Goal: Check status

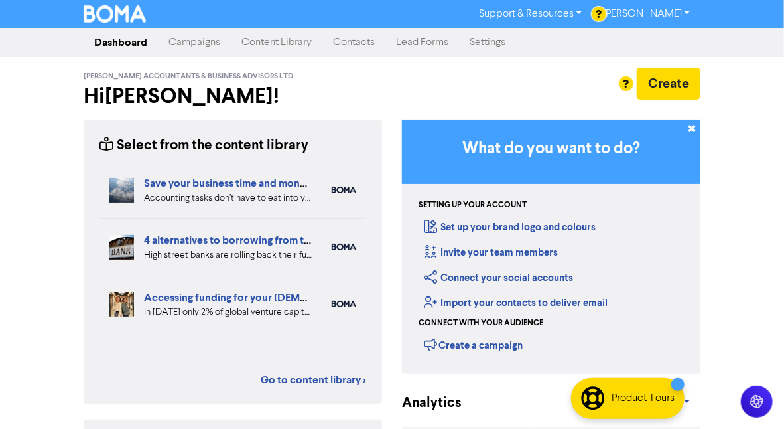
click at [201, 44] on link "Campaigns" at bounding box center [194, 42] width 73 height 27
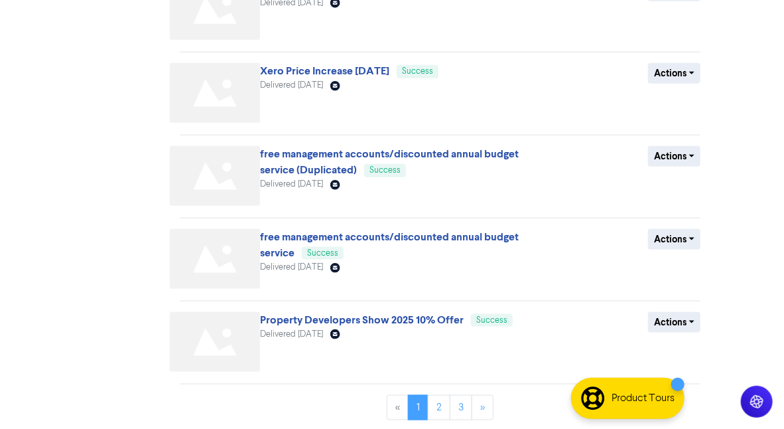
scroll to position [543, 0]
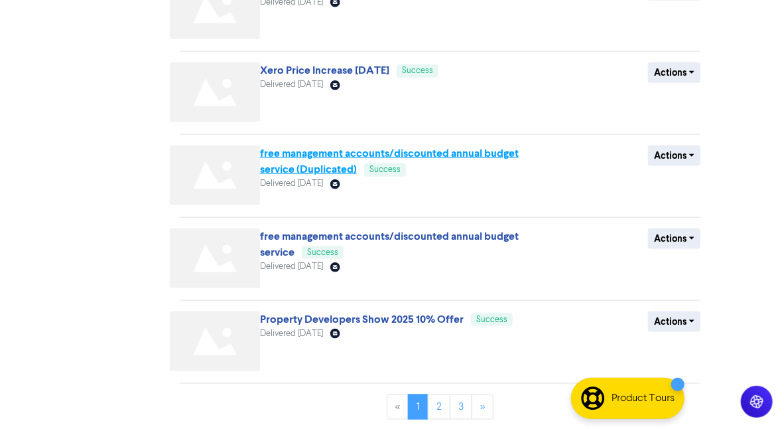
click at [326, 155] on link "free management accounts/discounted annual budget service (Duplicated)" at bounding box center [389, 161] width 259 height 29
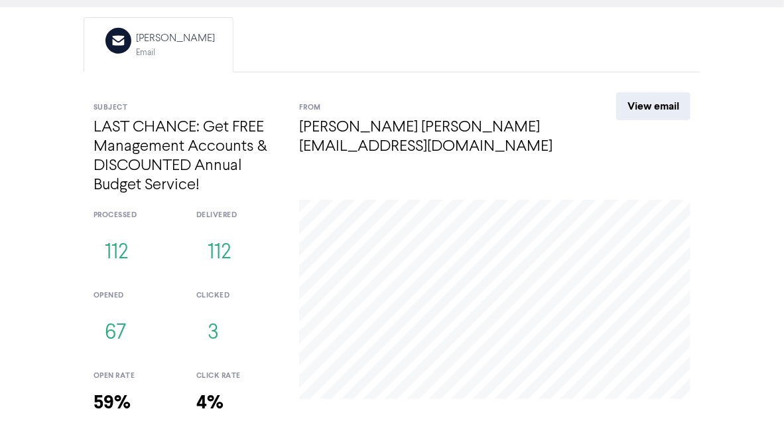
scroll to position [72, 0]
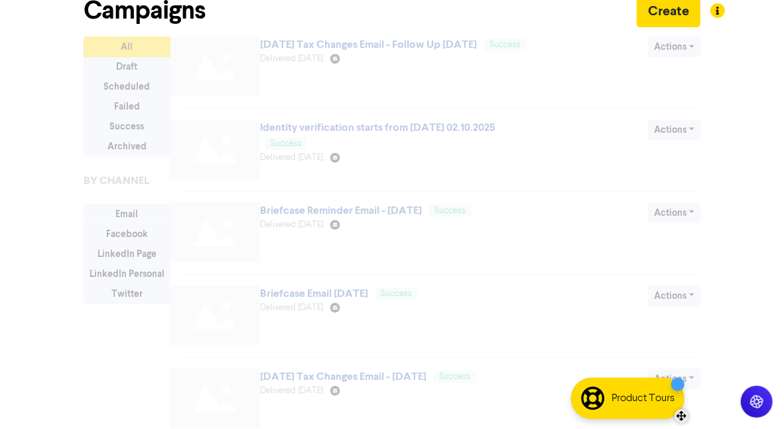
scroll to position [543, 0]
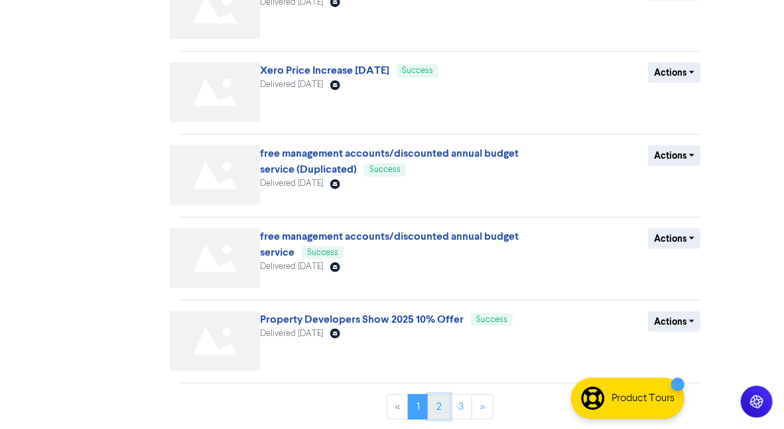
click at [441, 404] on link "2" at bounding box center [439, 406] width 23 height 25
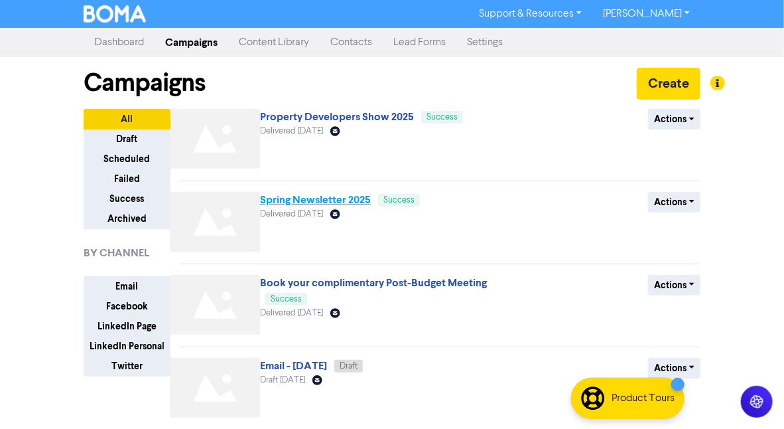
click at [315, 199] on link "Spring Newsletter 2025" at bounding box center [315, 199] width 111 height 13
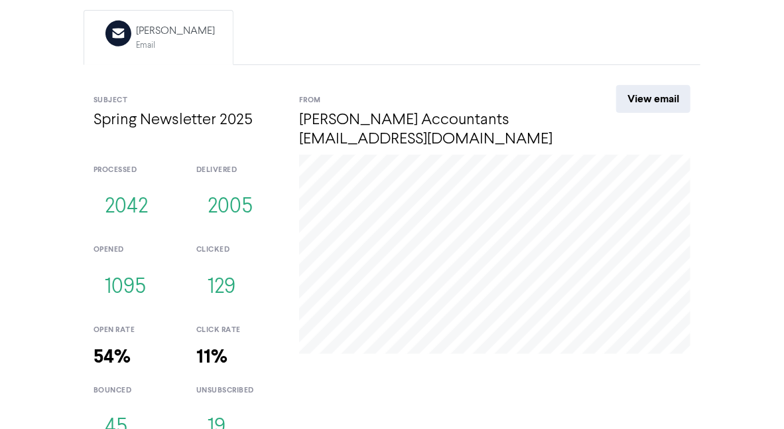
scroll to position [136, 0]
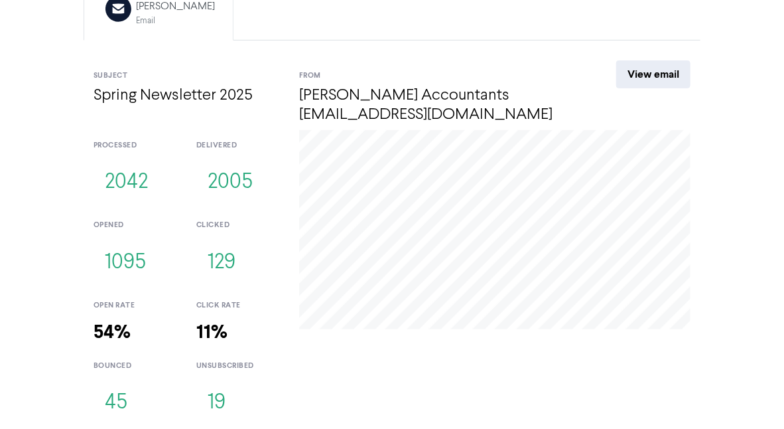
click at [43, 47] on div "<< Back to Campaigns Spring Newsletter 2025 Email Created with Sketch. [PERSON_…" at bounding box center [392, 161] width 784 height 538
click at [476, 368] on div "[DATE] Click: 1 Open: 2" at bounding box center [494, 280] width 411 height 301
drag, startPoint x: 476, startPoint y: 368, endPoint x: 438, endPoint y: 442, distance: 83.7
